Goal: Check status

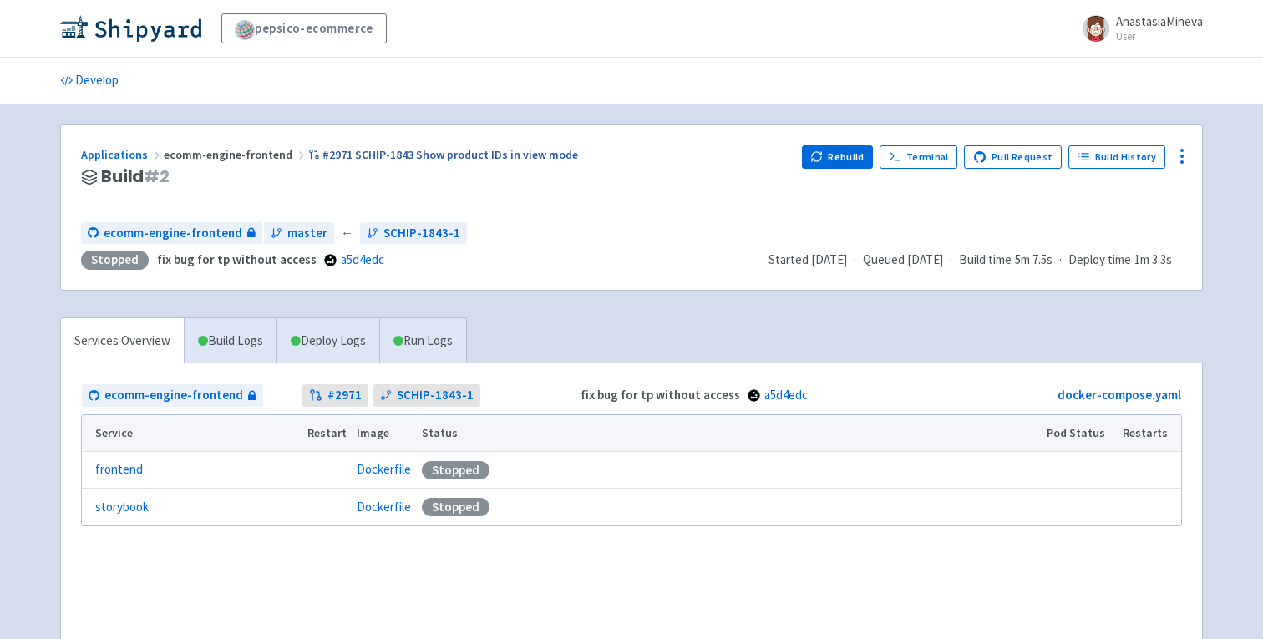
click at [495, 153] on link "#2971 SCHIP-1843 Show product IDs in view mode" at bounding box center [444, 154] width 272 height 15
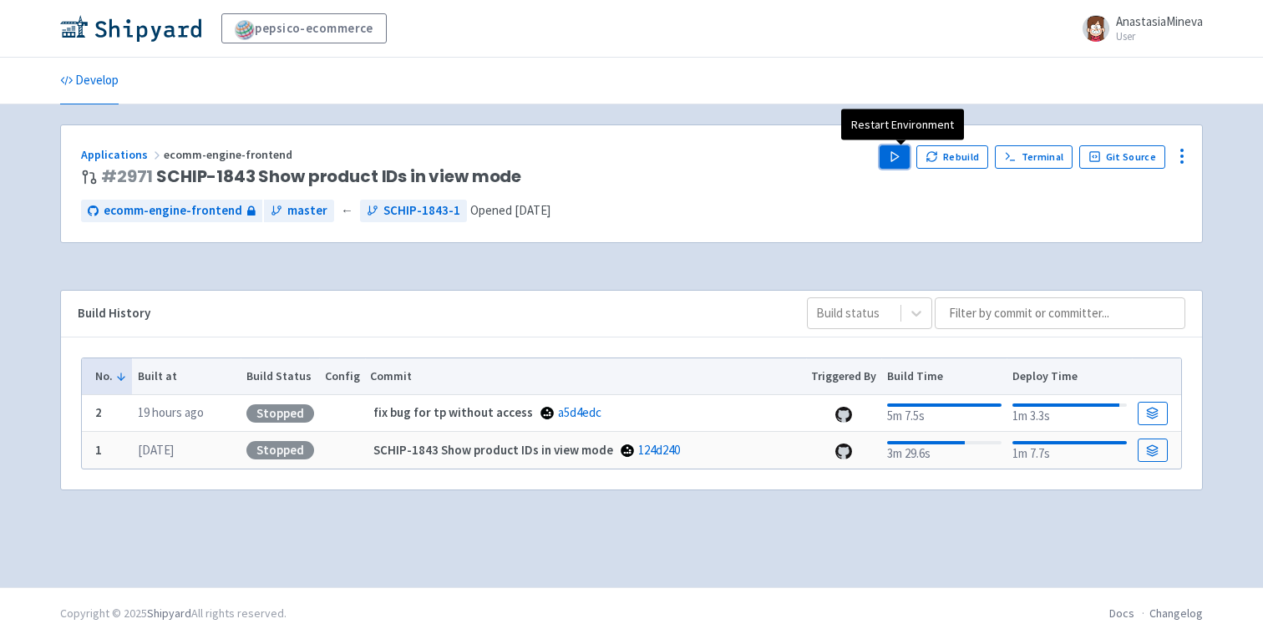
click at [901, 157] on icon "button" at bounding box center [895, 156] width 13 height 13
